Goal: Task Accomplishment & Management: Use online tool/utility

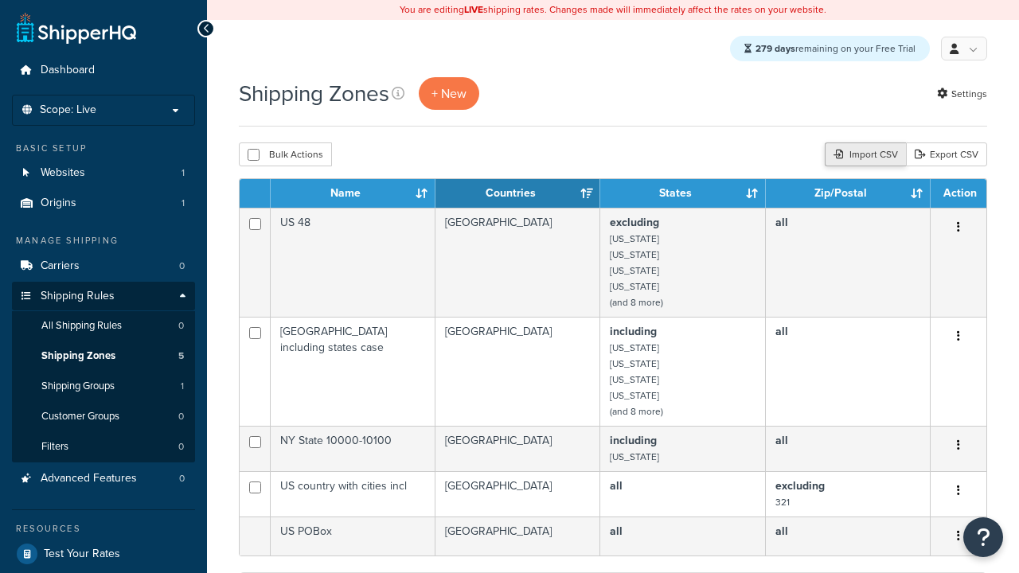
click at [864, 156] on div "Import CSV" at bounding box center [865, 154] width 81 height 24
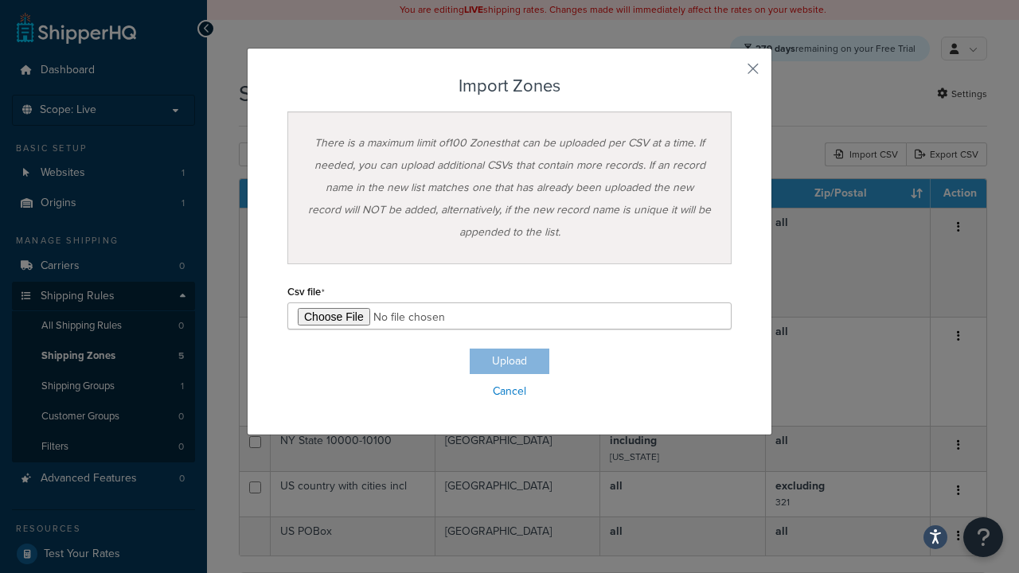
click at [509, 86] on h3 "Import Zones" at bounding box center [509, 85] width 444 height 19
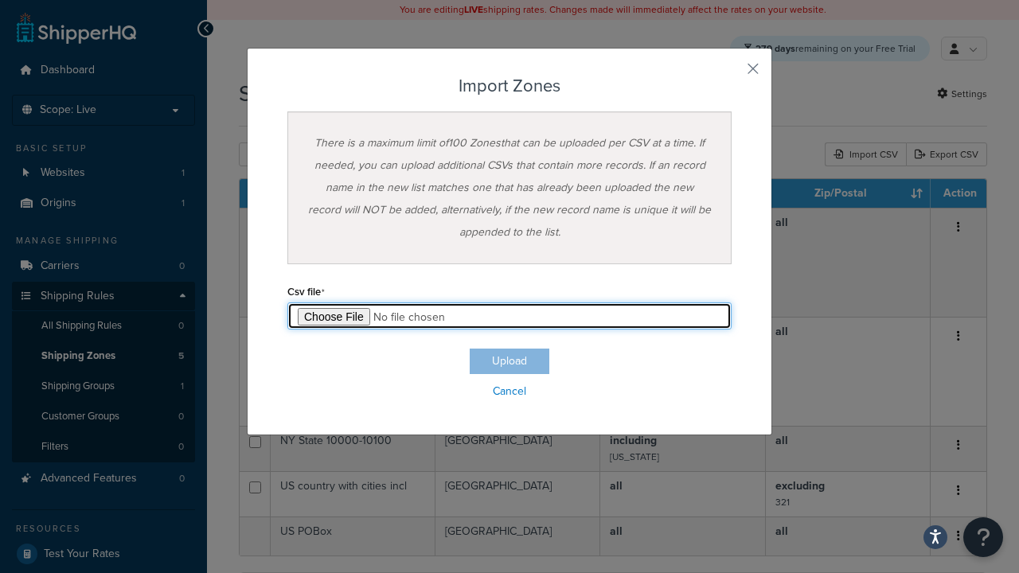
click at [509, 316] on input "file" at bounding box center [509, 315] width 444 height 27
type input "C:\fakepath\importZonesSuccess.csv"
click at [509, 361] on button "Upload" at bounding box center [510, 361] width 80 height 25
